Goal: Complete application form

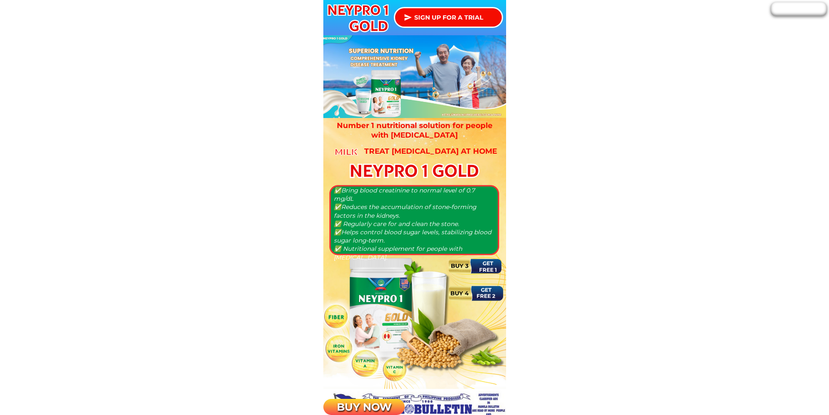
scroll to position [523, 0]
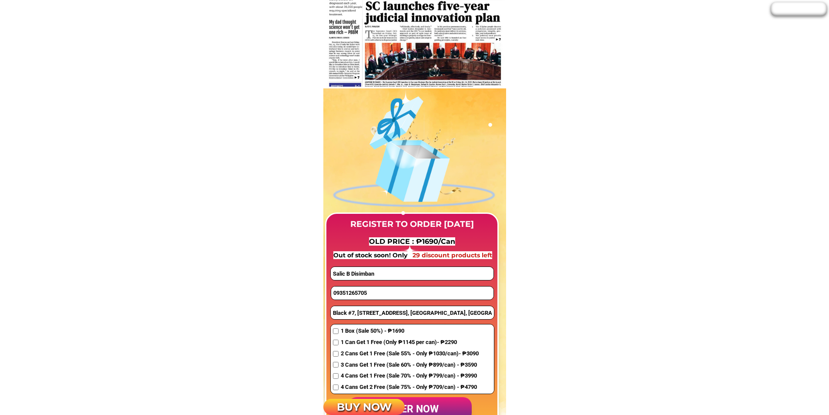
click at [364, 297] on input "09351265705" at bounding box center [412, 293] width 162 height 13
paste input "639605676104"
drag, startPoint x: 340, startPoint y: 293, endPoint x: 323, endPoint y: 291, distance: 17.6
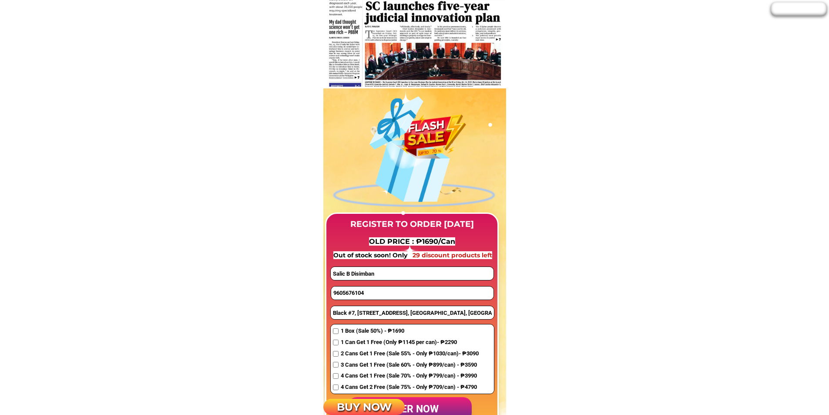
type input "9605676104"
click at [363, 315] on input "Black #7, [STREET_ADDRESS], [GEOGRAPHIC_DATA], [GEOGRAPHIC_DATA] [GEOGRAPHIC_DA…" at bounding box center [412, 312] width 163 height 13
paste input "Hills view Subd. [GEOGRAPHIC_DATA], Mayao crossing [GEOGRAPHIC_DATA]"
type input "Hills view Subd. [GEOGRAPHIC_DATA], Mayao crossing [GEOGRAPHIC_DATA]"
click at [357, 276] on input "Salic B Disimban" at bounding box center [412, 273] width 162 height 13
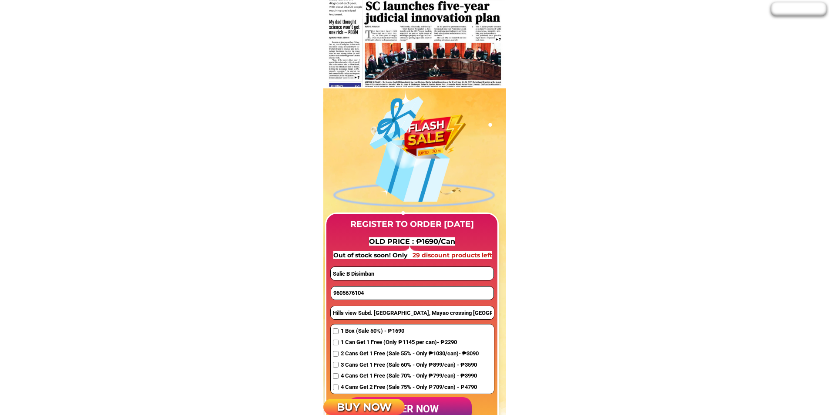
paste input "Mat"
type input "Mat"
click at [336, 333] on input "checkbox" at bounding box center [336, 331] width 6 height 6
checkbox input "true"
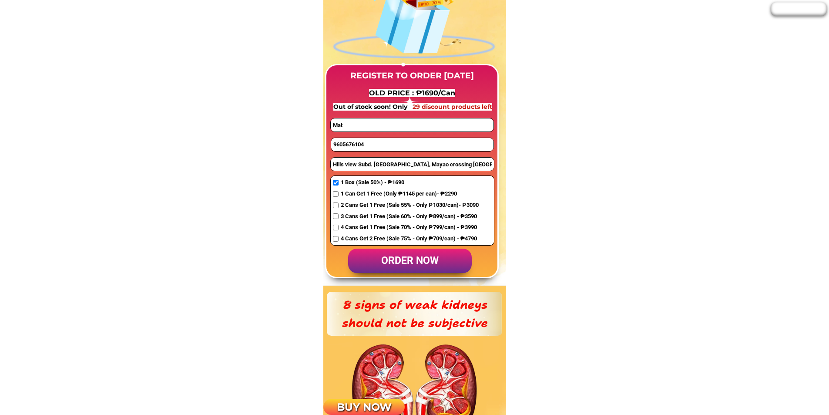
scroll to position [697, 0]
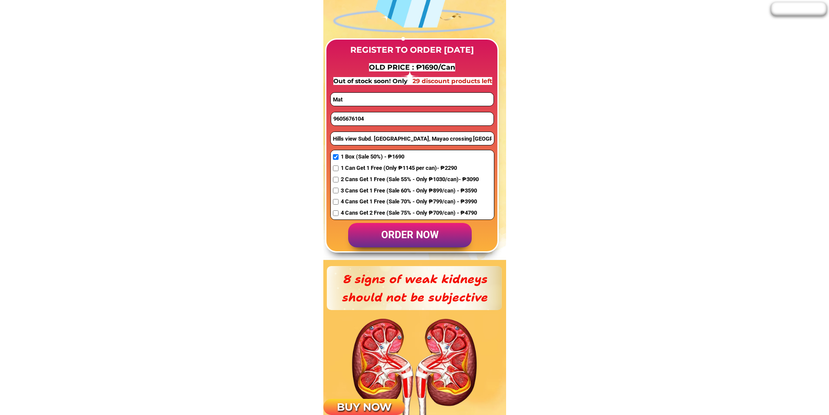
click at [426, 239] on p "order now" at bounding box center [410, 235] width 124 height 25
click at [372, 122] on input "9605676104" at bounding box center [412, 118] width 162 height 13
click at [334, 118] on input "9605676104" at bounding box center [412, 118] width 162 height 13
type input "09605676104"
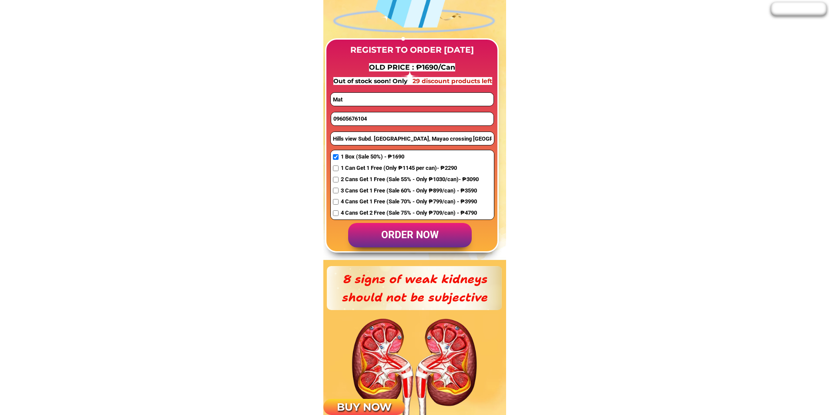
click at [384, 115] on input "09605676104" at bounding box center [412, 118] width 162 height 13
click at [412, 241] on p "order now" at bounding box center [410, 235] width 124 height 25
